Goal: Check status: Check status

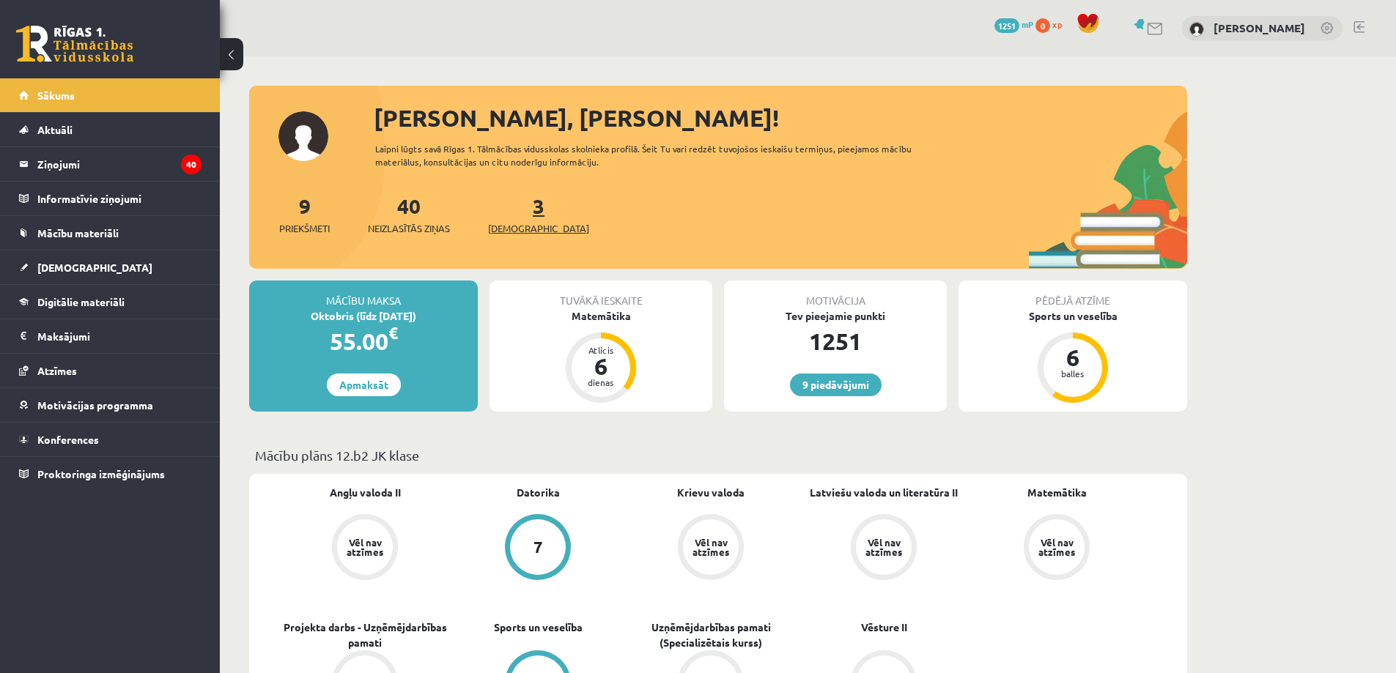
click at [515, 215] on link "3 Ieskaites" at bounding box center [538, 214] width 101 height 43
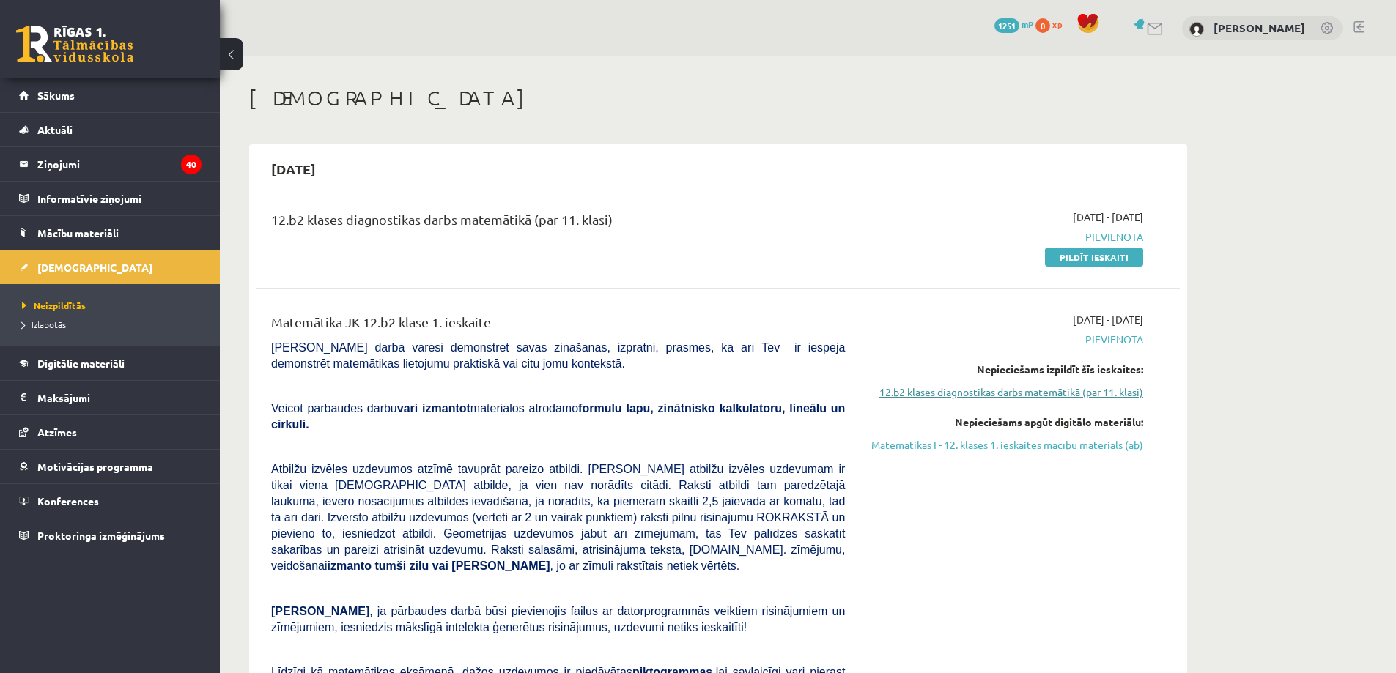
click at [992, 389] on link "12.b2 klases diagnostikas darbs matemātikā (par 11. klasi)" at bounding box center [1005, 392] width 276 height 15
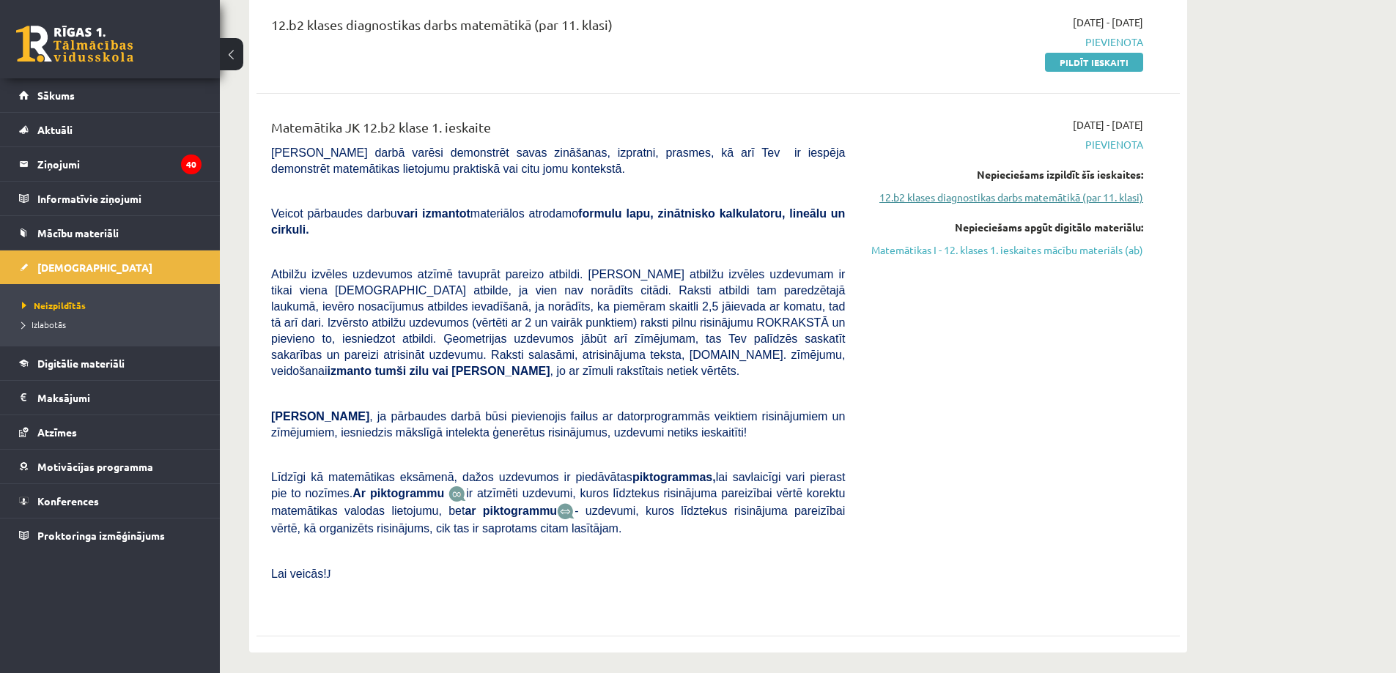
click at [1071, 196] on link "12.b2 klases diagnostikas darbs matemātikā (par 11. klasi)" at bounding box center [1005, 197] width 276 height 15
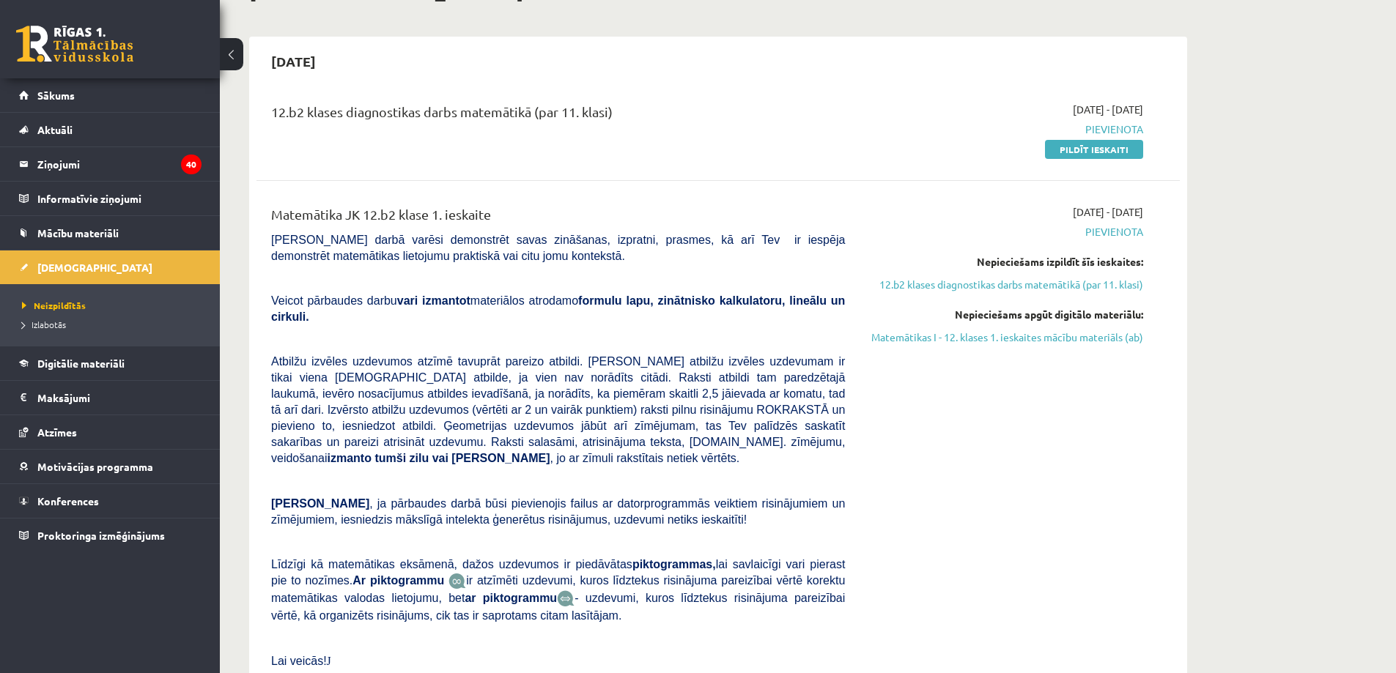
scroll to position [147, 0]
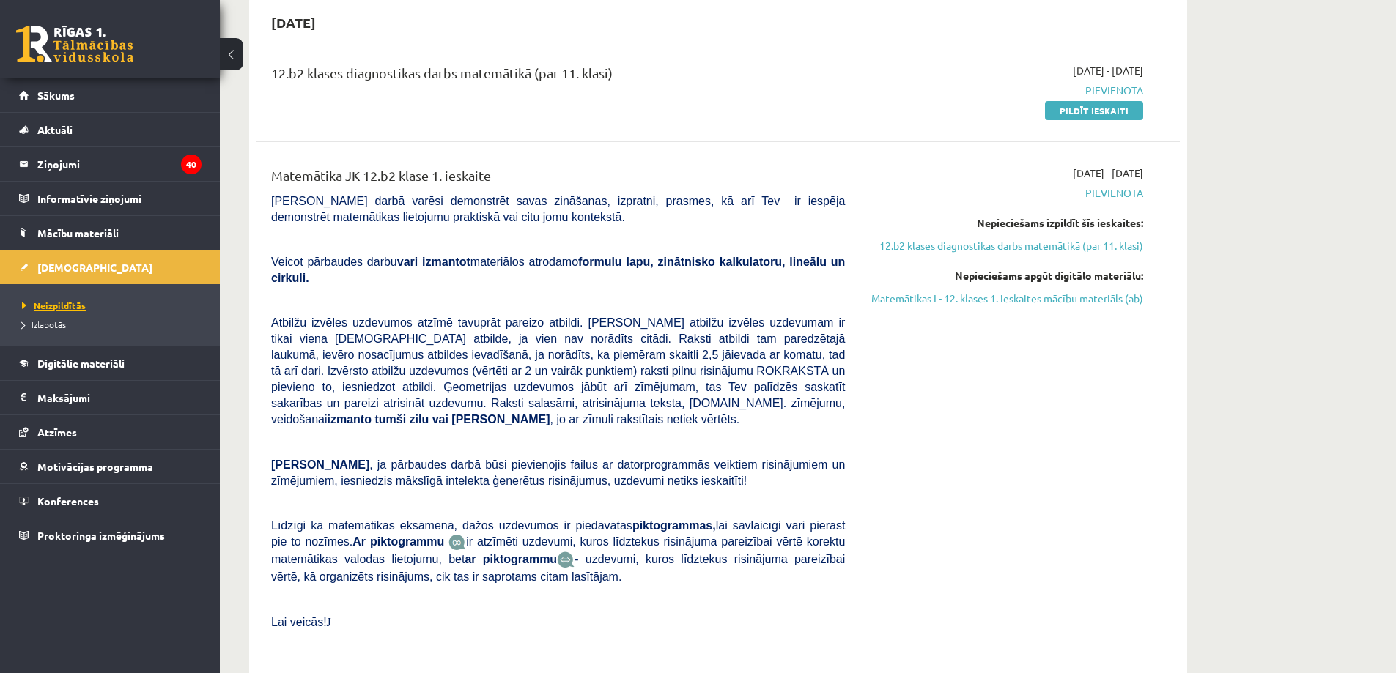
click at [61, 310] on link "Neizpildītās" at bounding box center [113, 305] width 183 height 13
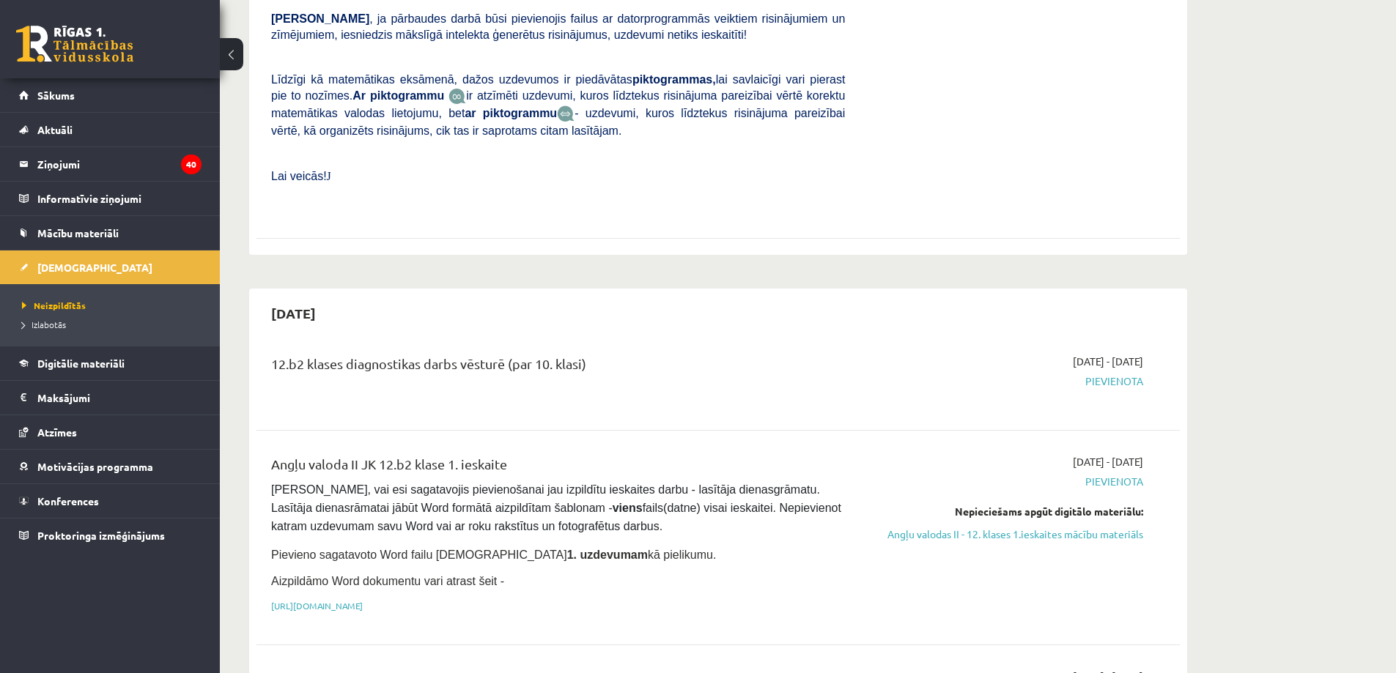
scroll to position [660, 0]
